Goal: Information Seeking & Learning: Learn about a topic

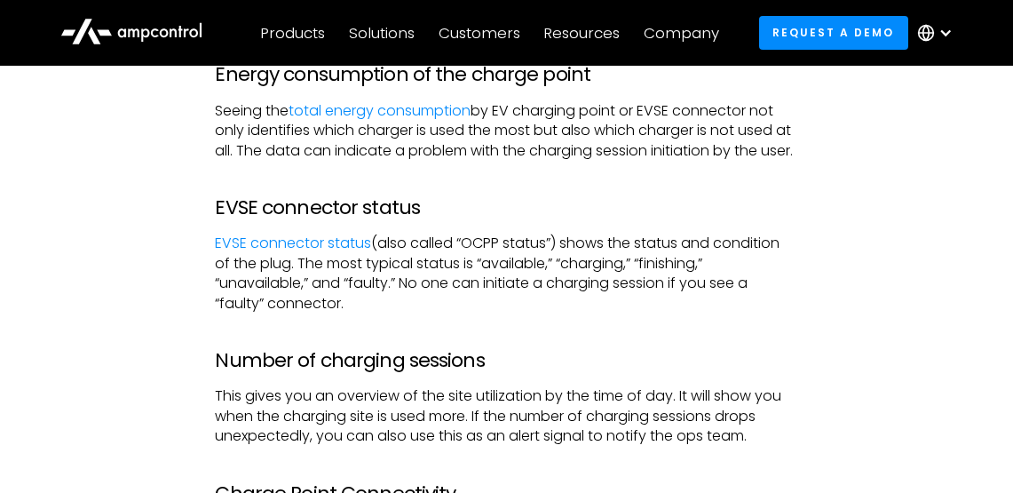
scroll to position [4882, 0]
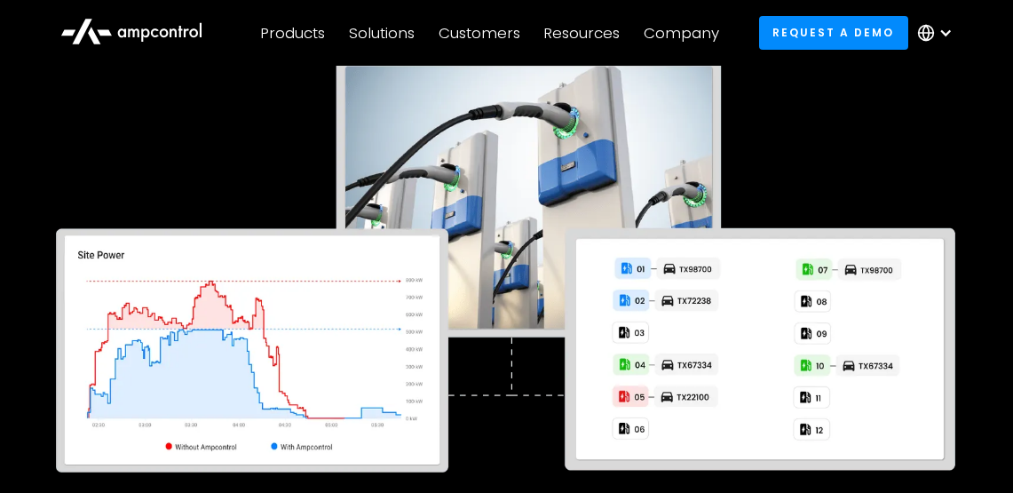
scroll to position [266, 0]
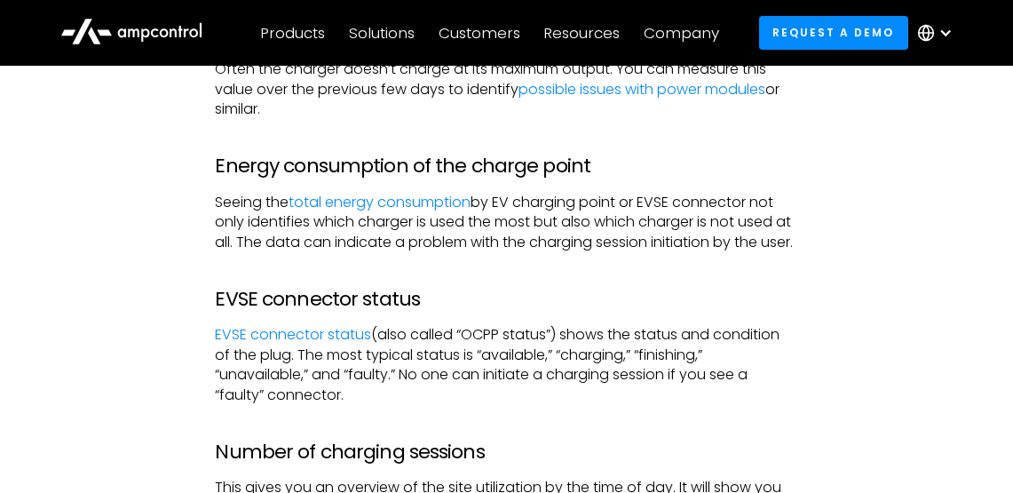
scroll to position [4616, 0]
